Goal: Task Accomplishment & Management: Manage account settings

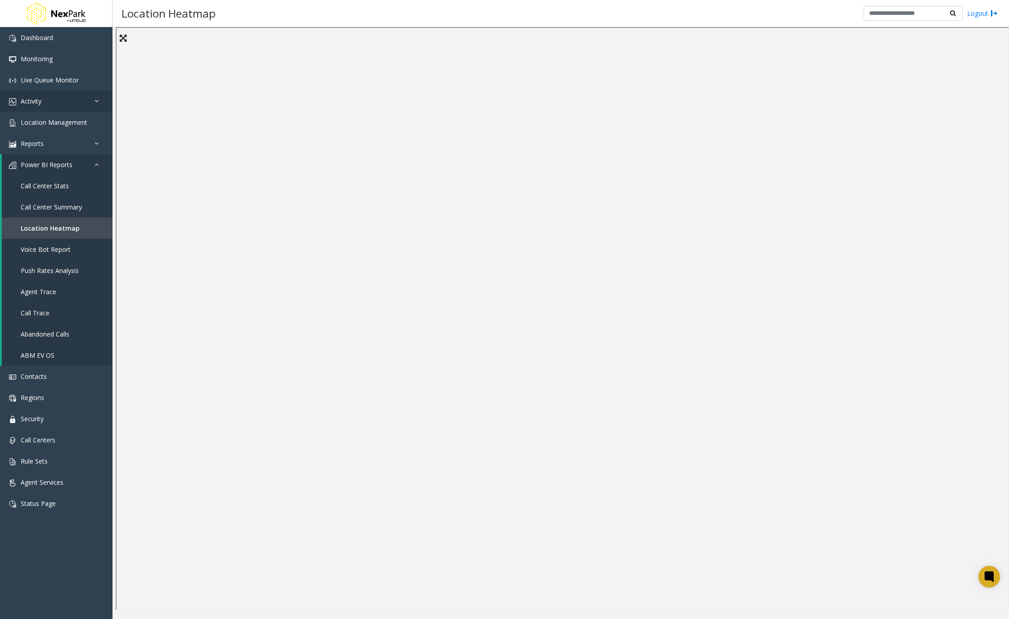
click at [81, 100] on link "Activity" at bounding box center [56, 100] width 113 height 21
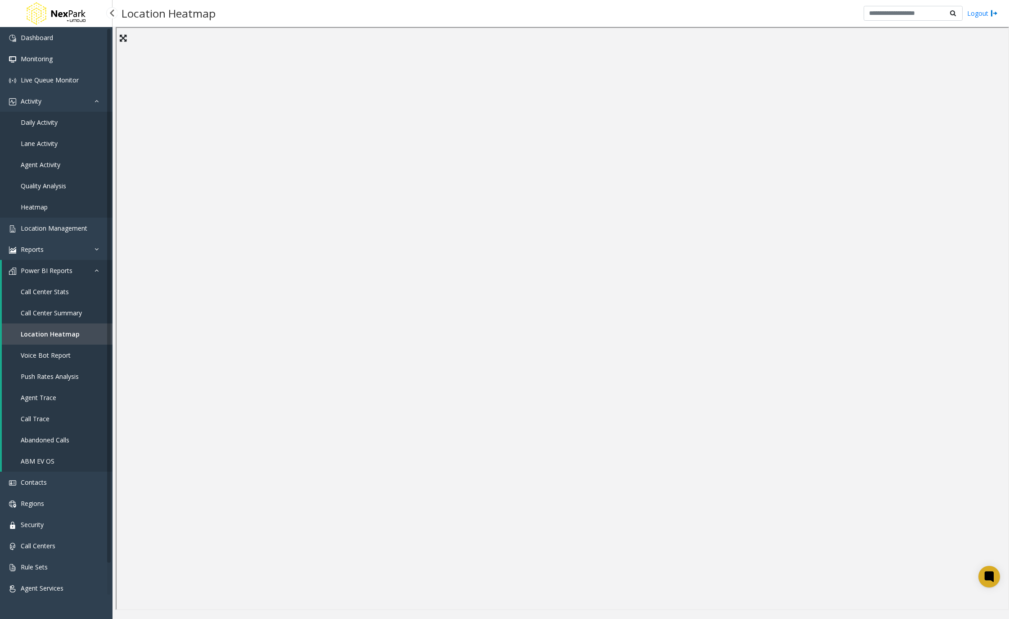
click at [56, 130] on link "Daily Activity" at bounding box center [56, 122] width 113 height 21
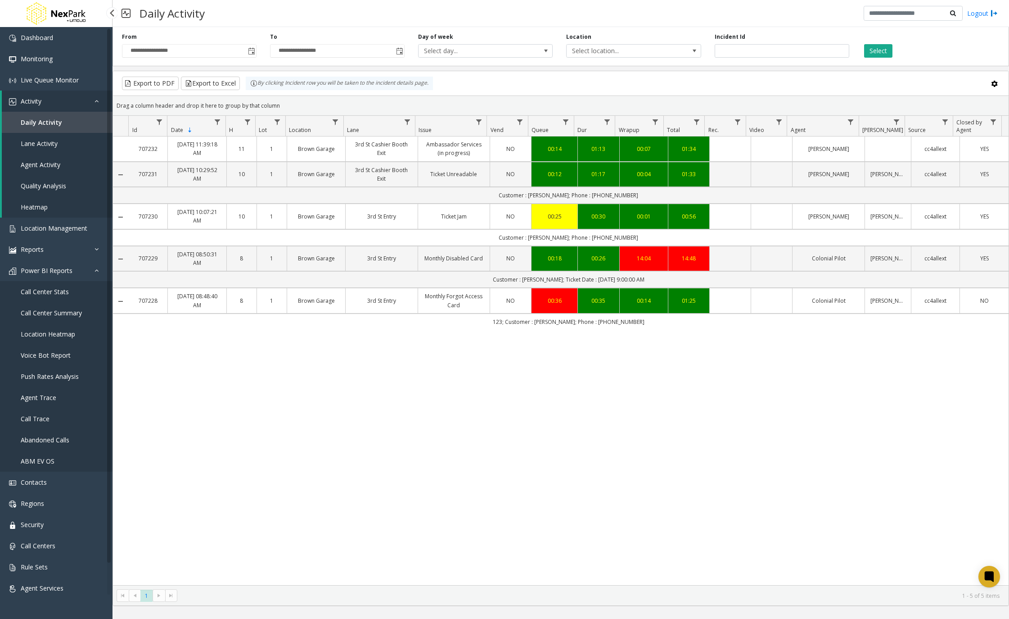
click at [74, 337] on span "Location Heatmap" at bounding box center [48, 334] width 54 height 9
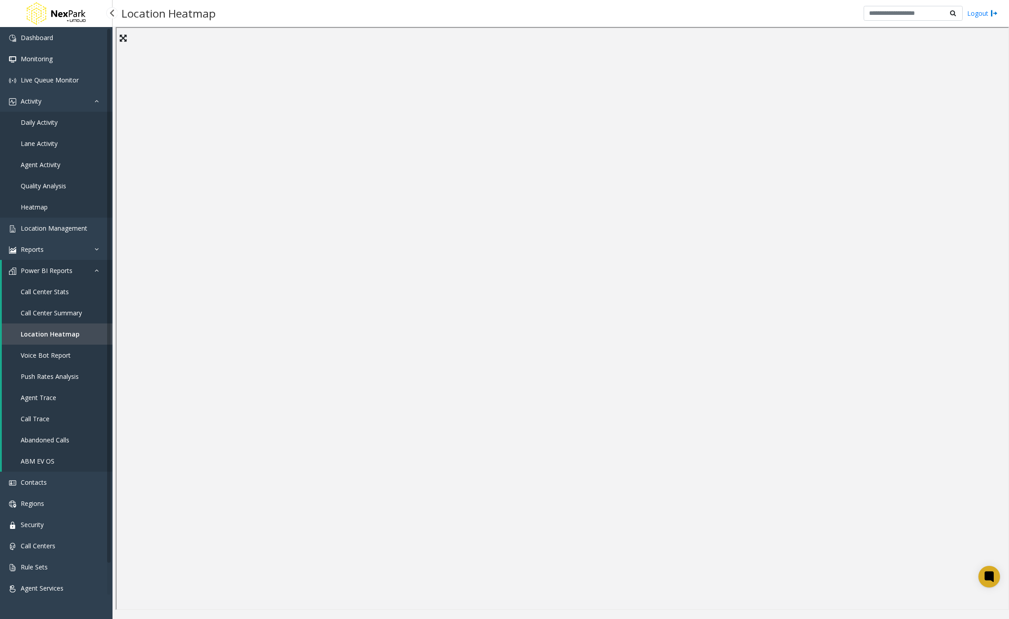
click at [79, 316] on span "Call Center Summary" at bounding box center [51, 312] width 61 height 9
click at [76, 295] on link "Call Center Stats" at bounding box center [57, 291] width 111 height 21
click at [55, 506] on link "Regions" at bounding box center [56, 503] width 113 height 21
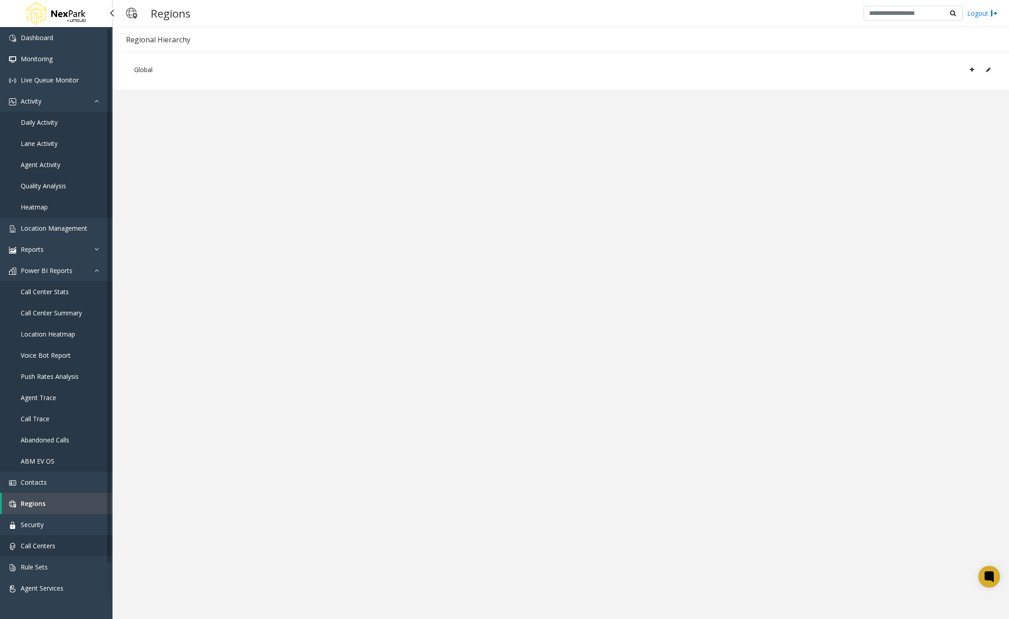
click at [59, 546] on link "Call Centers" at bounding box center [56, 545] width 113 height 21
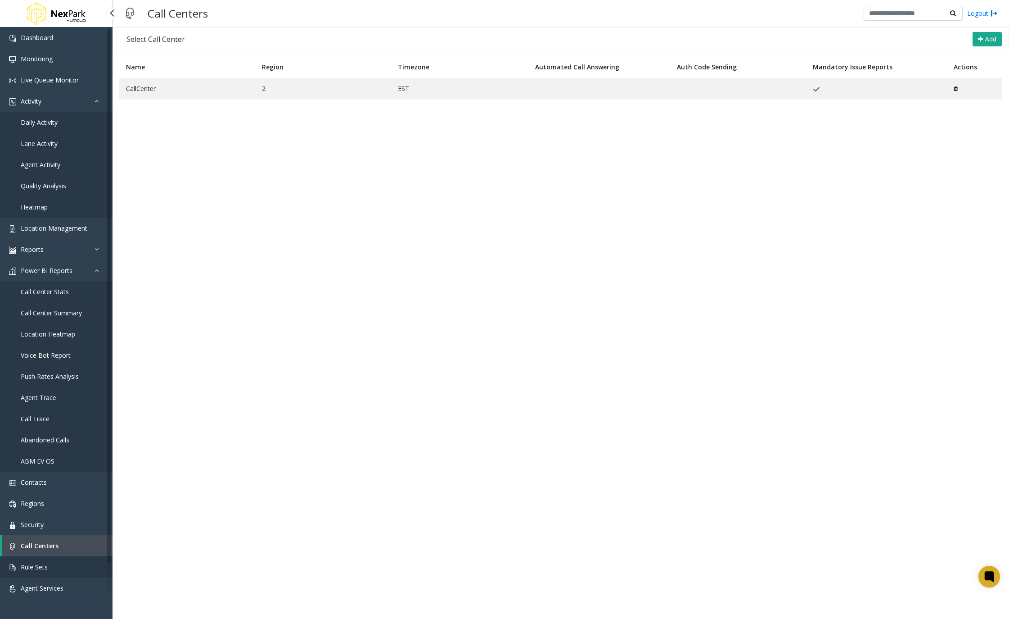
click at [76, 561] on link "Rule Sets" at bounding box center [56, 566] width 113 height 21
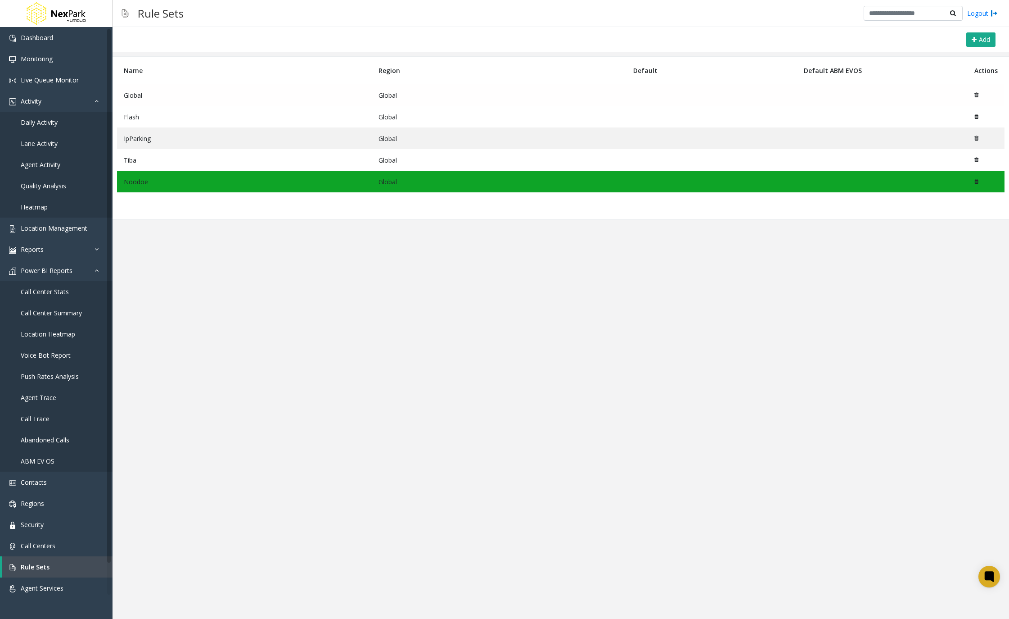
click at [215, 103] on td "Global" at bounding box center [244, 95] width 255 height 22
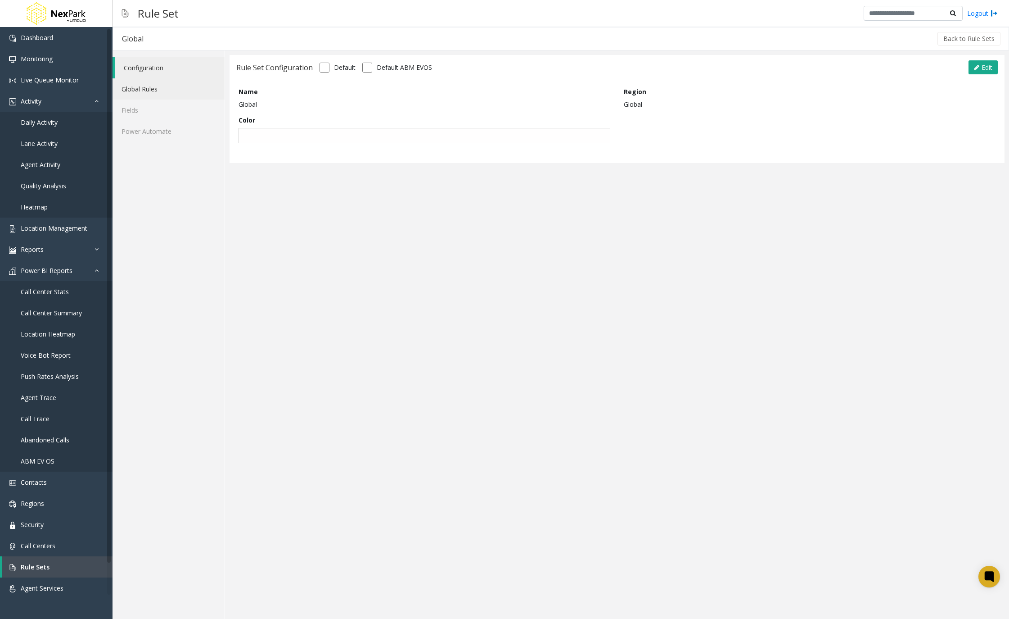
click at [159, 96] on link "Global Rules" at bounding box center [169, 88] width 112 height 21
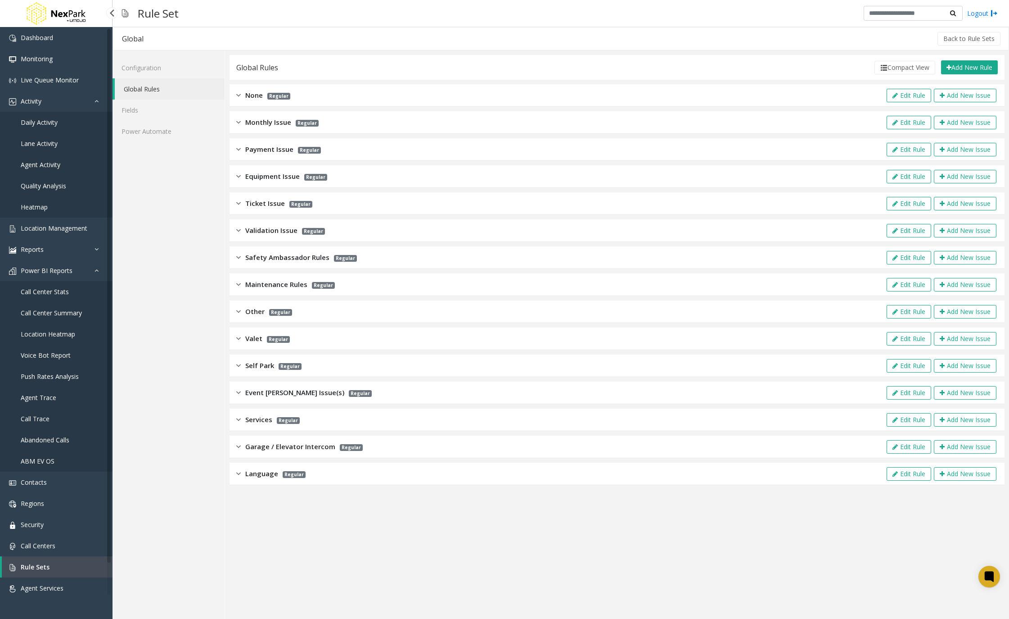
click at [346, 178] on div "Equipment Issue Regular Edit Rule Add New Issue" at bounding box center [617, 176] width 775 height 23
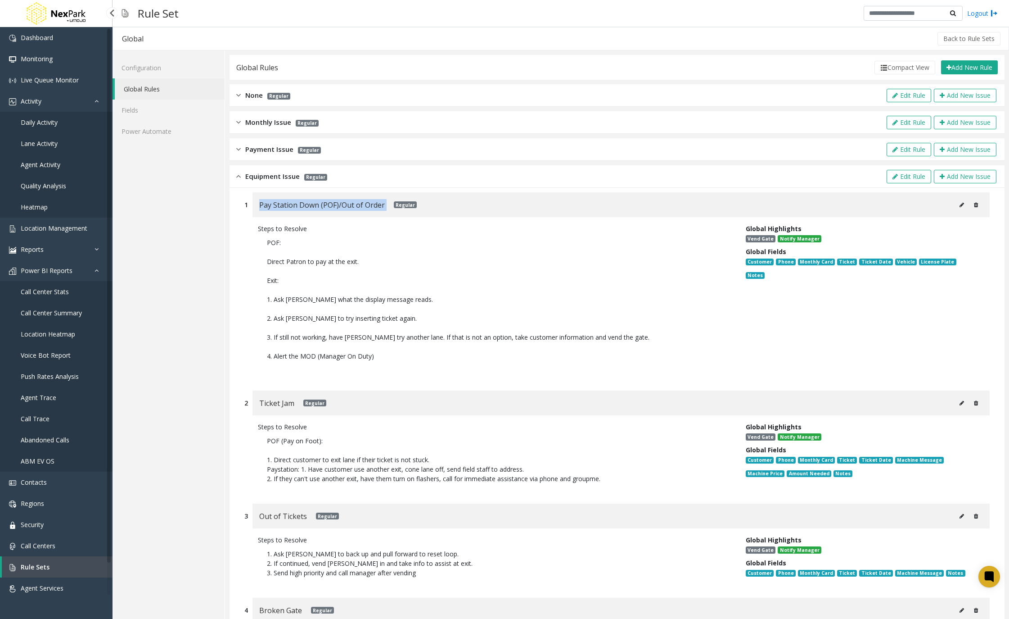
drag, startPoint x: 257, startPoint y: 204, endPoint x: 388, endPoint y: 208, distance: 131.1
click at [388, 208] on div "Pay Station Down (POF)/Out of Order Regular" at bounding box center [621, 204] width 737 height 25
drag, startPoint x: 274, startPoint y: 300, endPoint x: 374, endPoint y: 321, distance: 102.6
click at [374, 321] on p "POF: Direct Patron to pay at the exit. Exit: 1. Ask [PERSON_NAME] what the disp…" at bounding box center [495, 303] width 475 height 141
drag, startPoint x: 374, startPoint y: 321, endPoint x: 385, endPoint y: 325, distance: 11.4
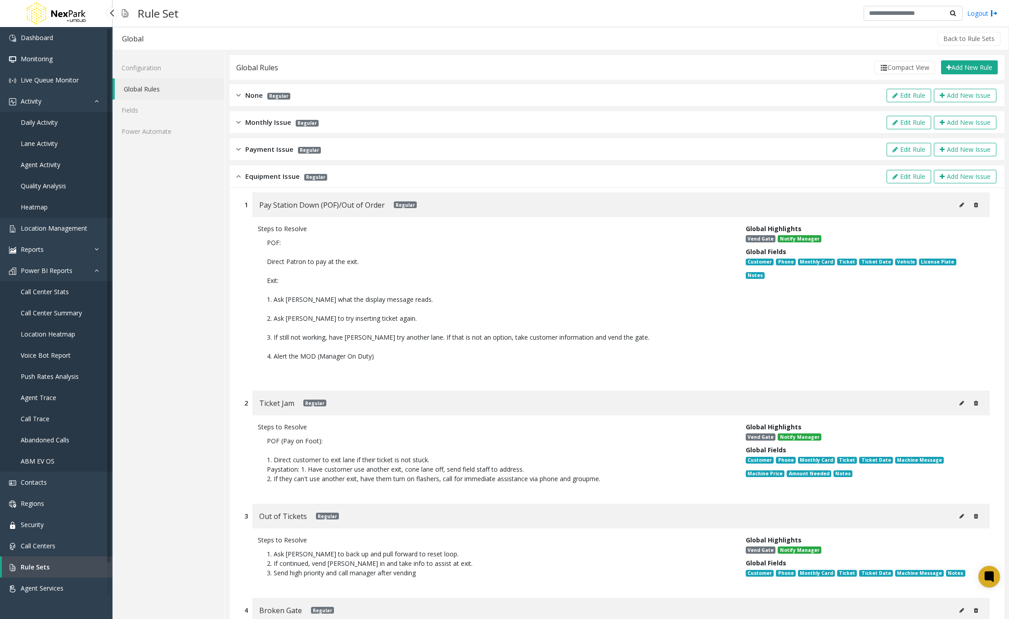
click at [385, 325] on p "POF: Direct Patron to pay at the exit. Exit: 1. Ask [PERSON_NAME] what the disp…" at bounding box center [495, 303] width 475 height 141
click at [57, 223] on link "Location Management" at bounding box center [56, 227] width 113 height 21
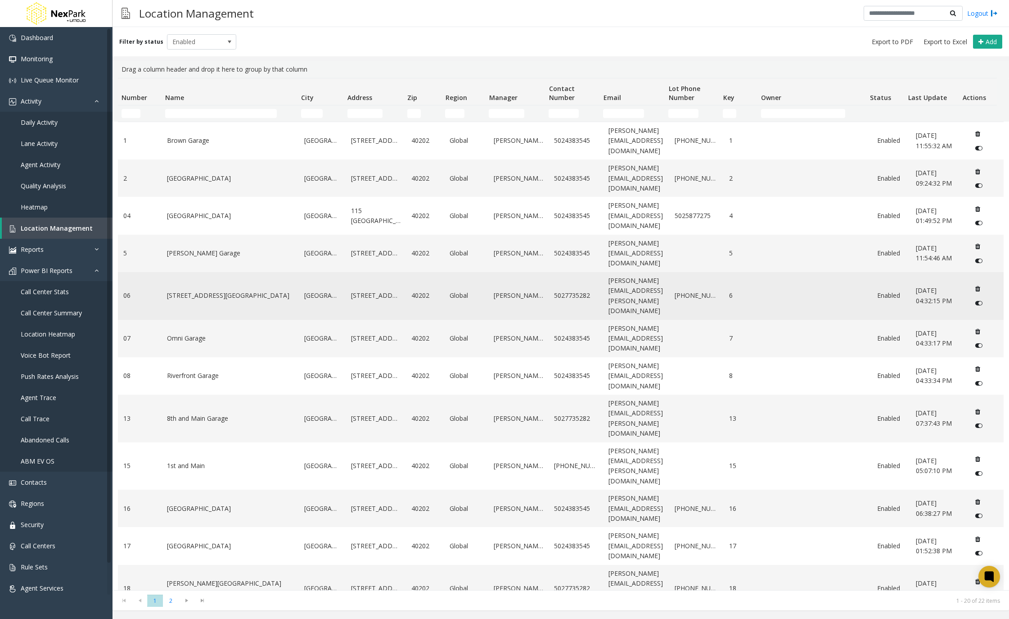
click at [229, 290] on link "[STREET_ADDRESS][GEOGRAPHIC_DATA]" at bounding box center [230, 295] width 127 height 10
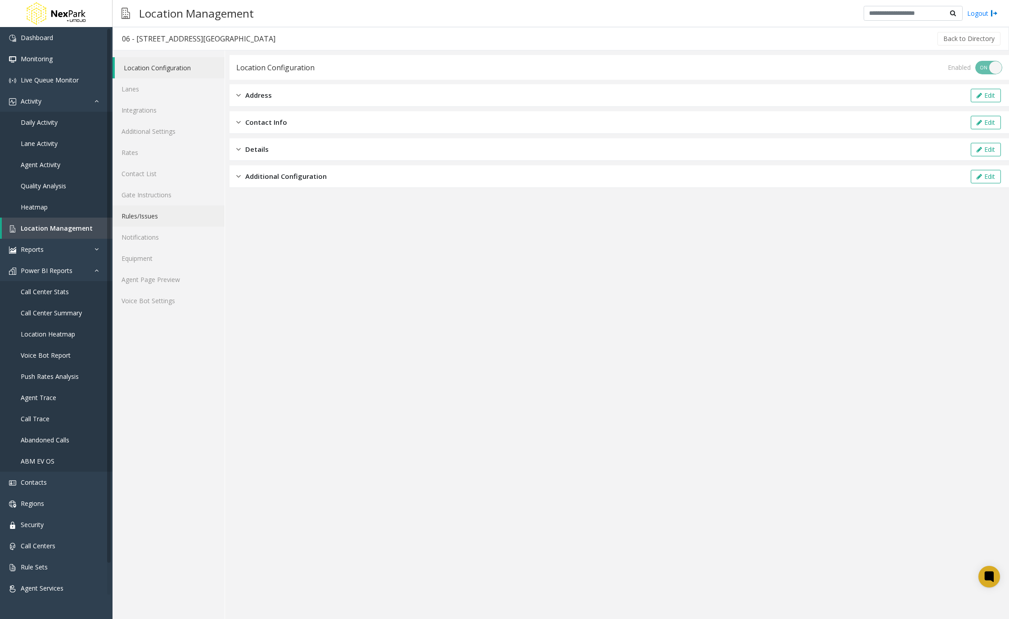
click at [156, 217] on link "Rules/Issues" at bounding box center [169, 215] width 112 height 21
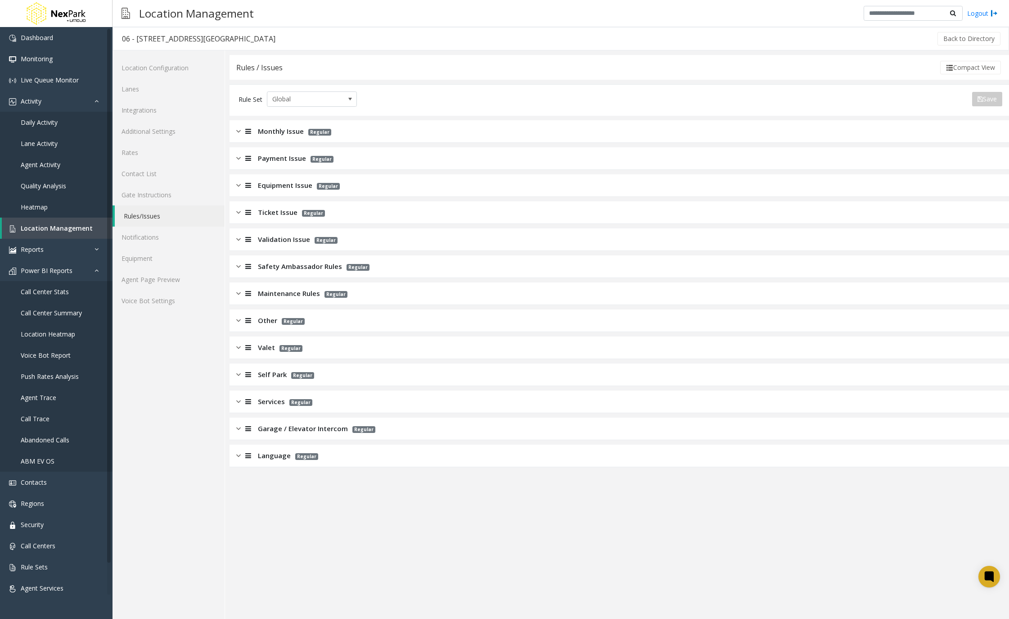
click at [302, 190] on span "Equipment Issue" at bounding box center [285, 185] width 54 height 10
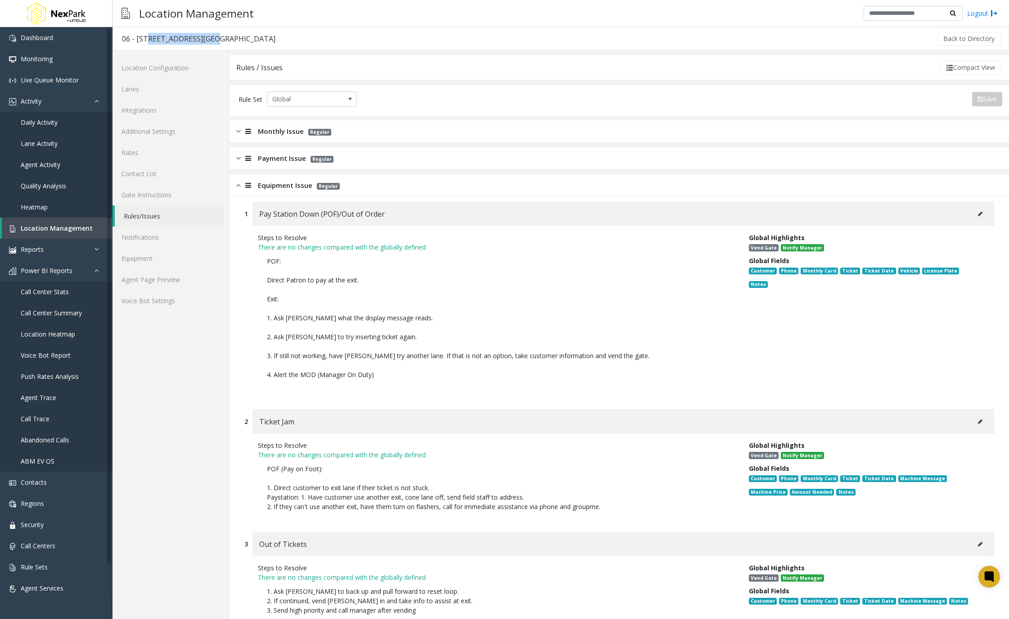
drag, startPoint x: 144, startPoint y: 38, endPoint x: 202, endPoint y: 36, distance: 58.1
click at [202, 36] on div "06 - [STREET_ADDRESS][GEOGRAPHIC_DATA]" at bounding box center [199, 39] width 154 height 12
click at [973, 212] on button at bounding box center [980, 214] width 14 height 14
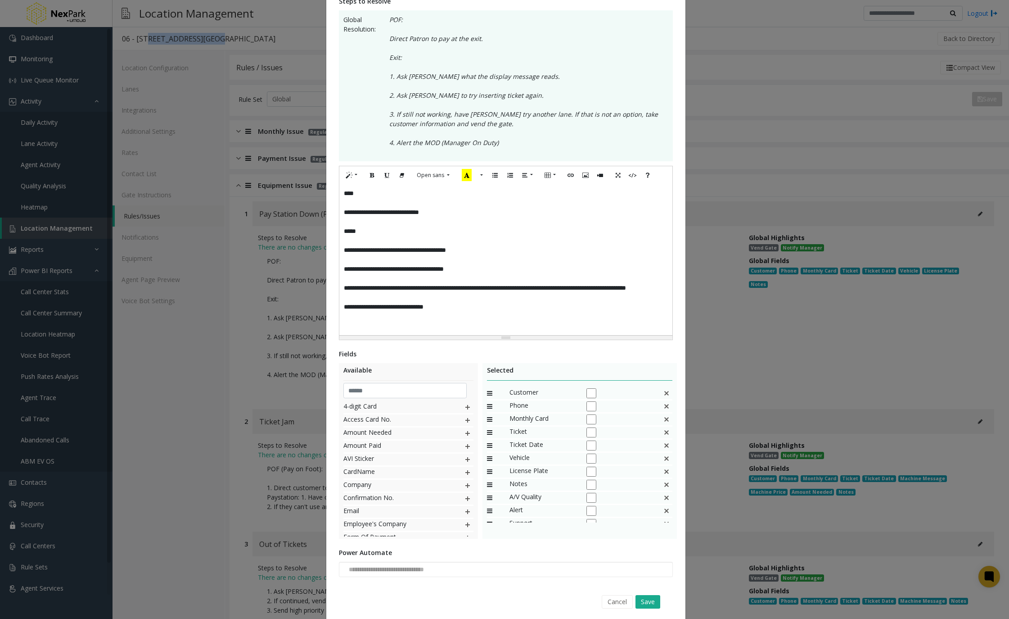
scroll to position [212, 0]
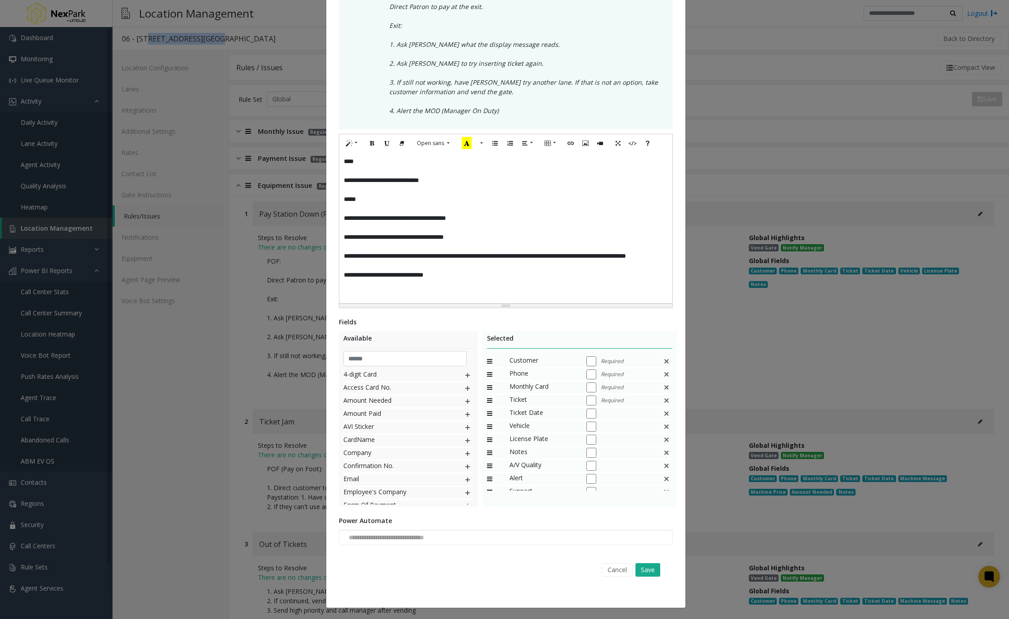
click at [586, 393] on div "Monthly Card Required" at bounding box center [580, 387] width 186 height 13
click at [605, 569] on button "Cancel" at bounding box center [617, 570] width 31 height 14
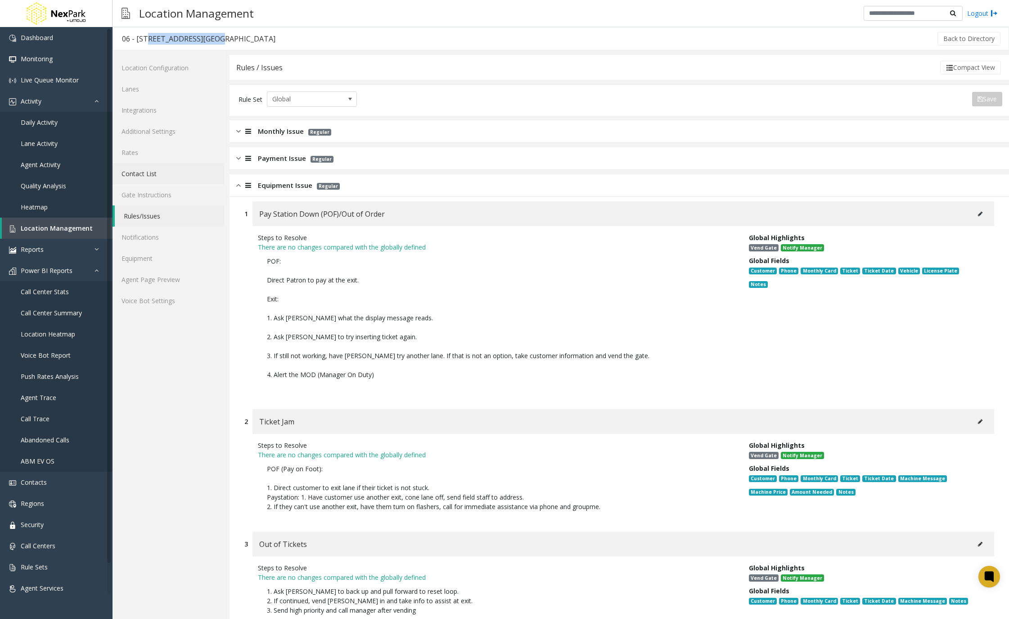
click at [162, 170] on link "Contact List" at bounding box center [169, 173] width 112 height 21
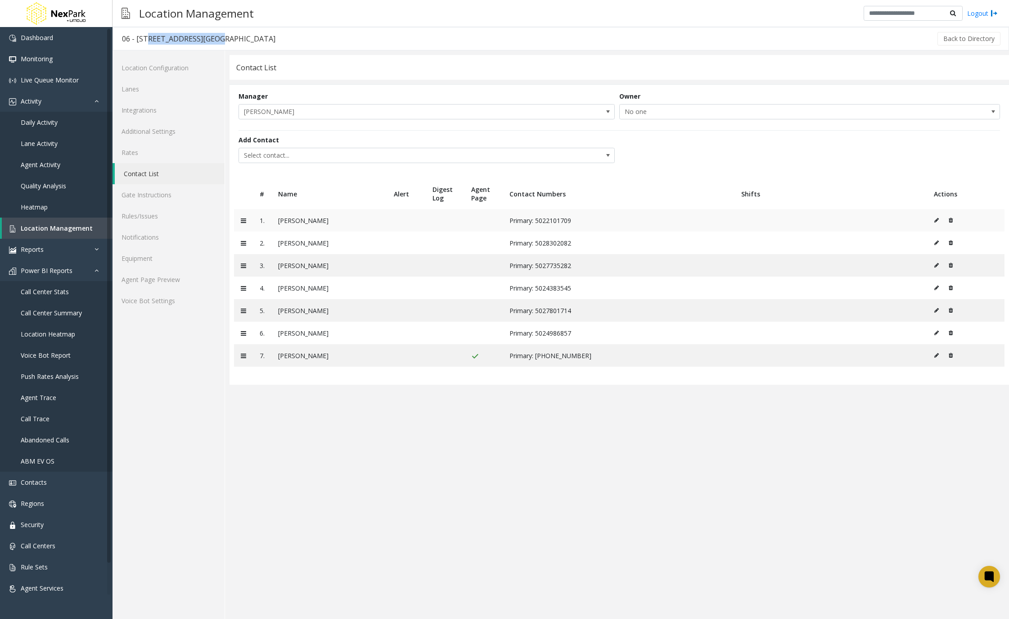
click at [932, 219] on td at bounding box center [965, 220] width 77 height 23
click at [934, 221] on td at bounding box center [965, 220] width 77 height 23
click at [935, 221] on icon at bounding box center [937, 219] width 5 height 5
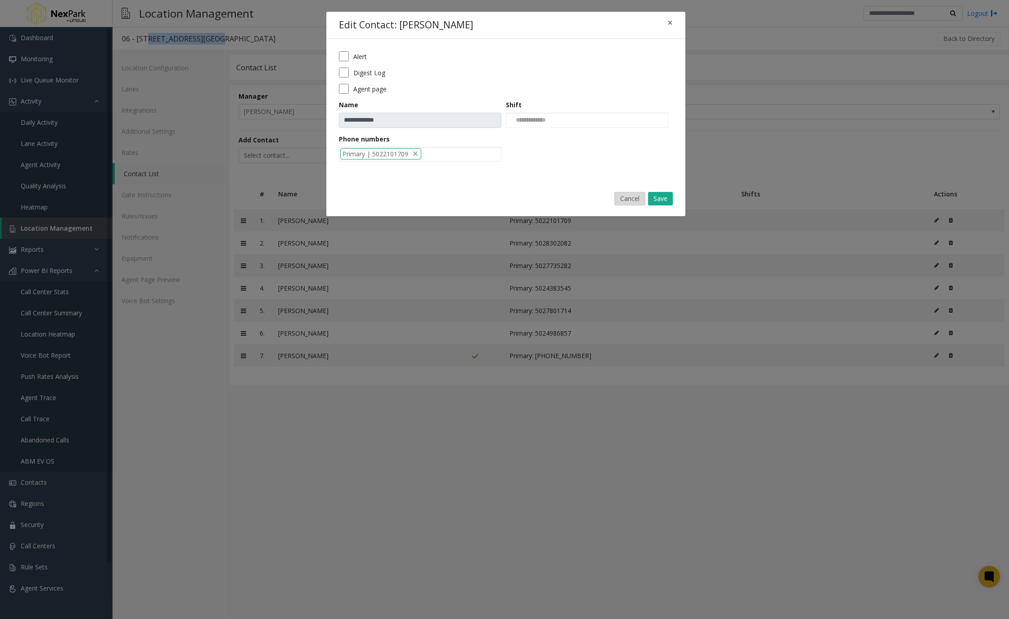
click at [629, 194] on button "Cancel" at bounding box center [630, 199] width 31 height 14
